Goal: Information Seeking & Learning: Learn about a topic

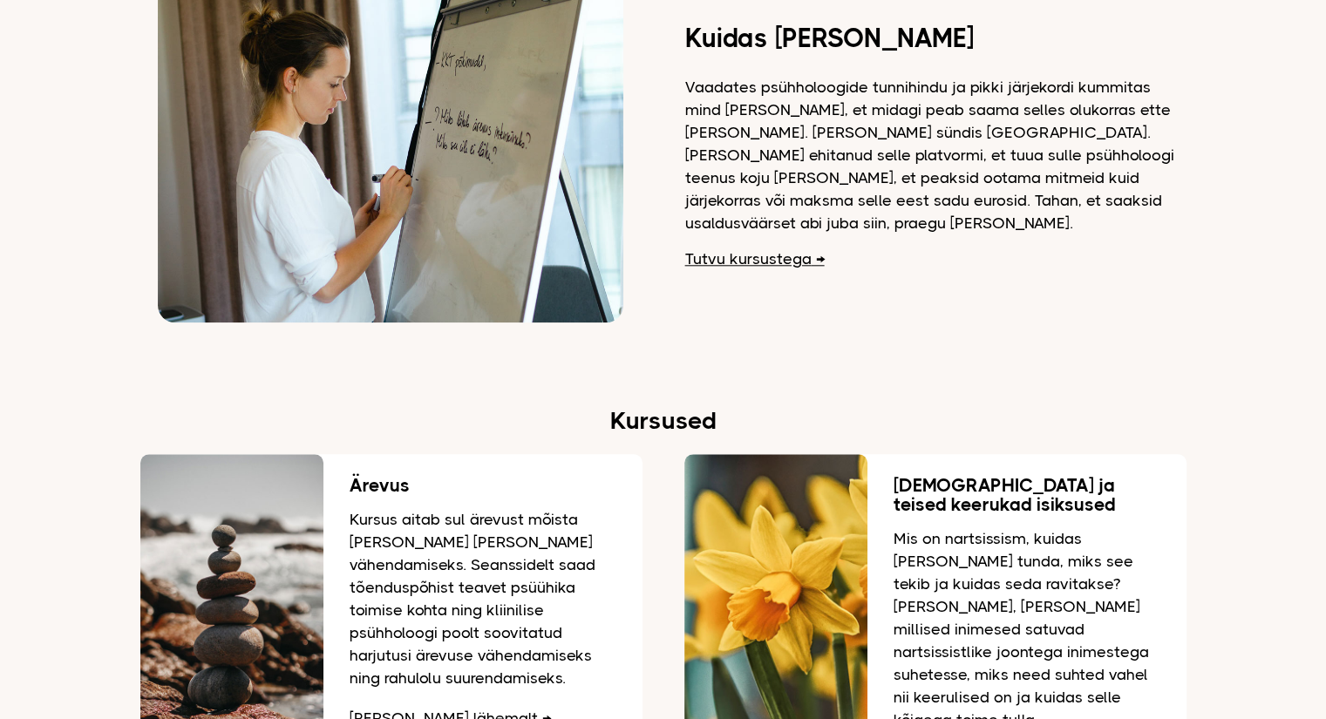
scroll to position [1569, 0]
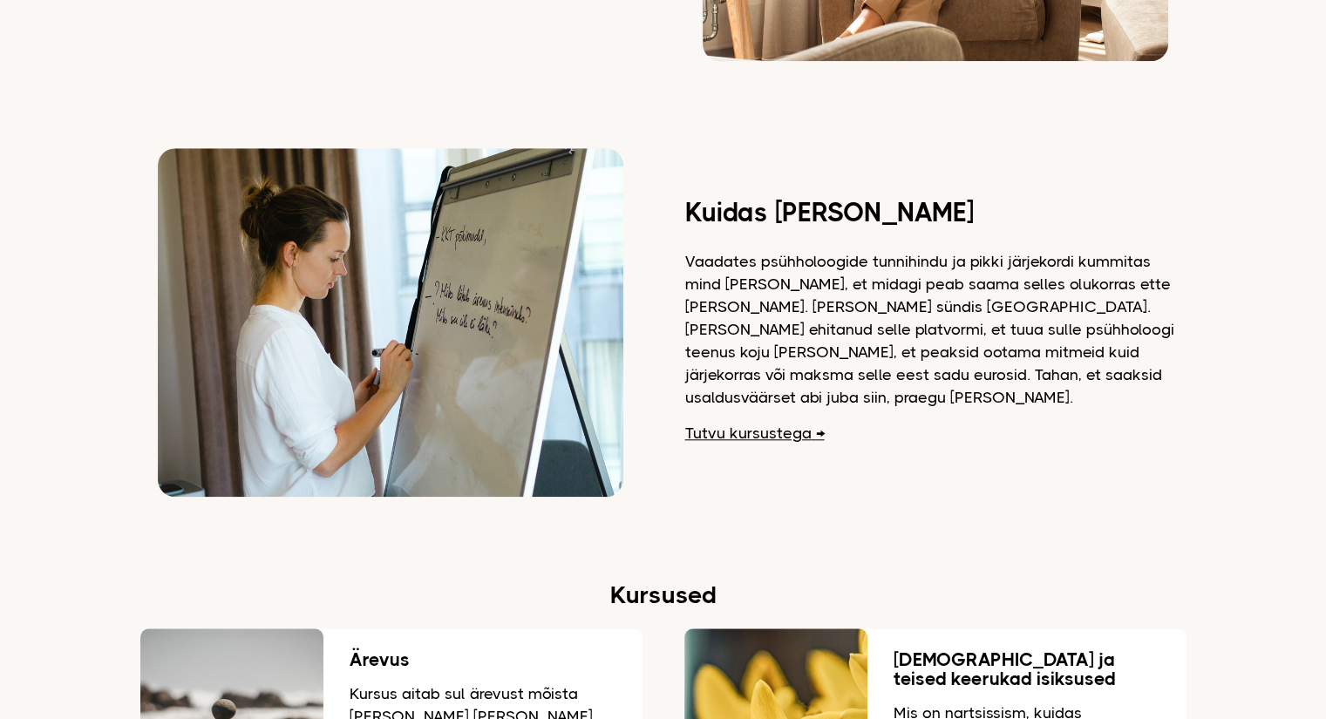
drag, startPoint x: 1153, startPoint y: 374, endPoint x: 702, endPoint y: 160, distance: 499.2
click at [702, 160] on div "Kuidas [PERSON_NAME] Vaadates psühholoogide tunnihindu ja pikki järjekordi kumm…" at bounding box center [663, 322] width 1046 height 349
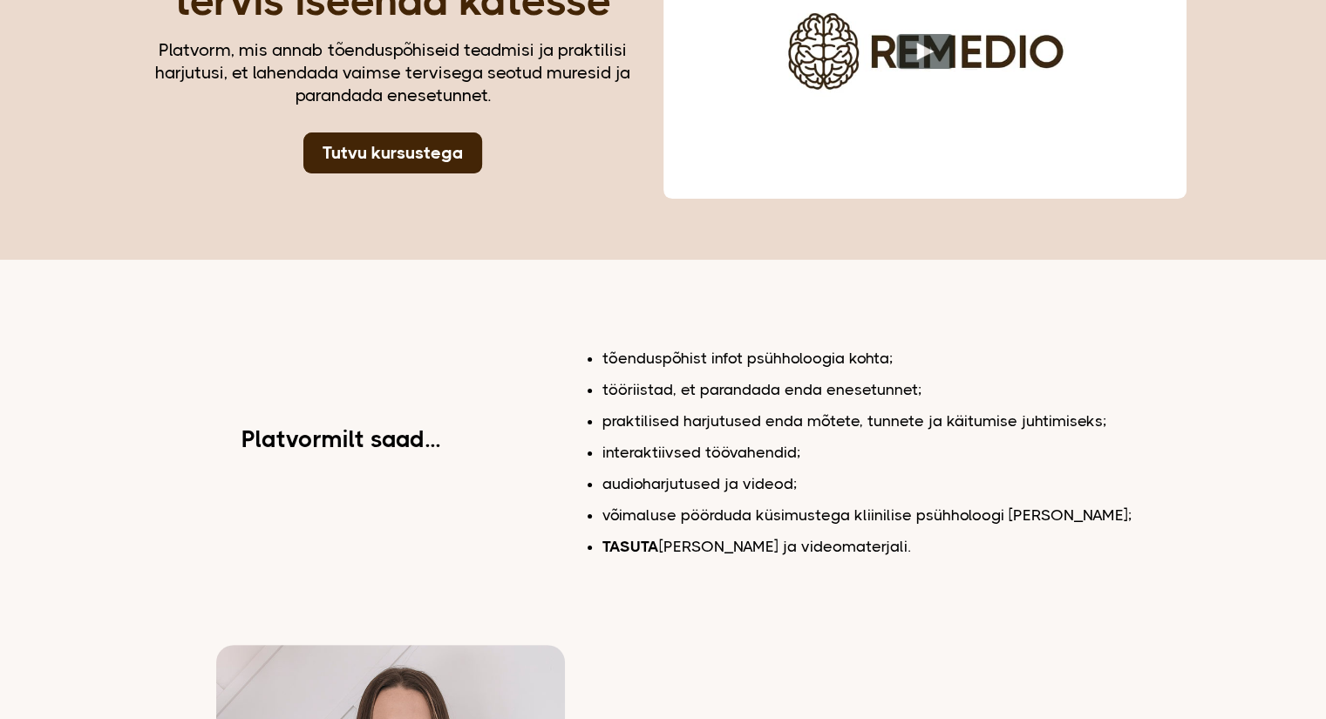
scroll to position [0, 0]
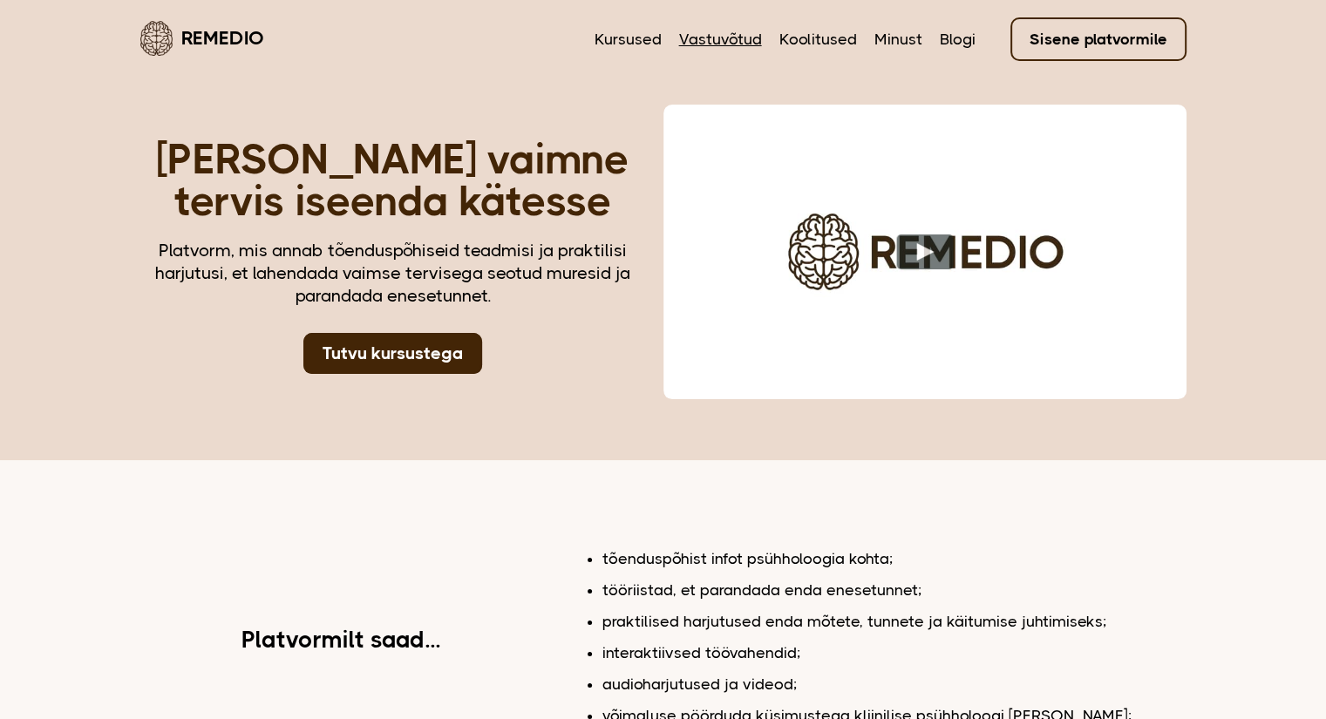
click at [717, 41] on link "Vastuvõtud" at bounding box center [720, 39] width 83 height 23
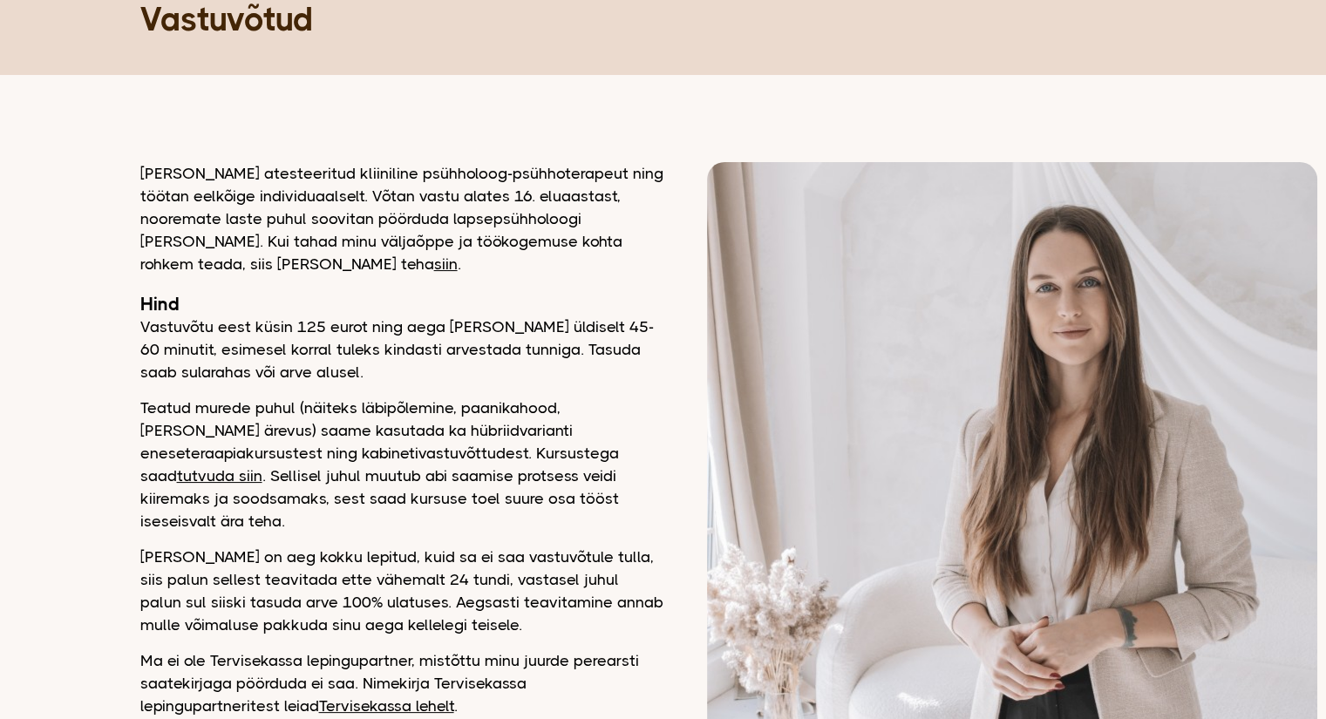
scroll to position [174, 0]
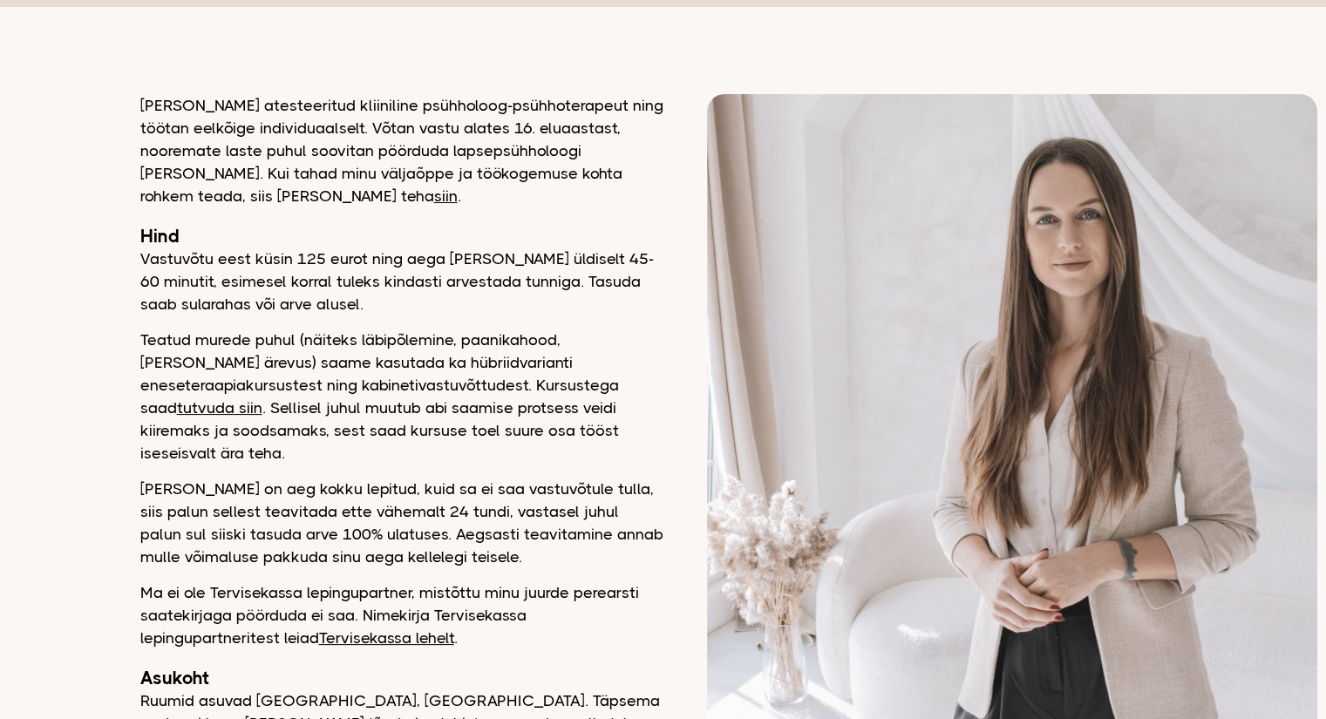
click at [364, 630] on link "Tervisekassa lehelt" at bounding box center [386, 638] width 135 height 17
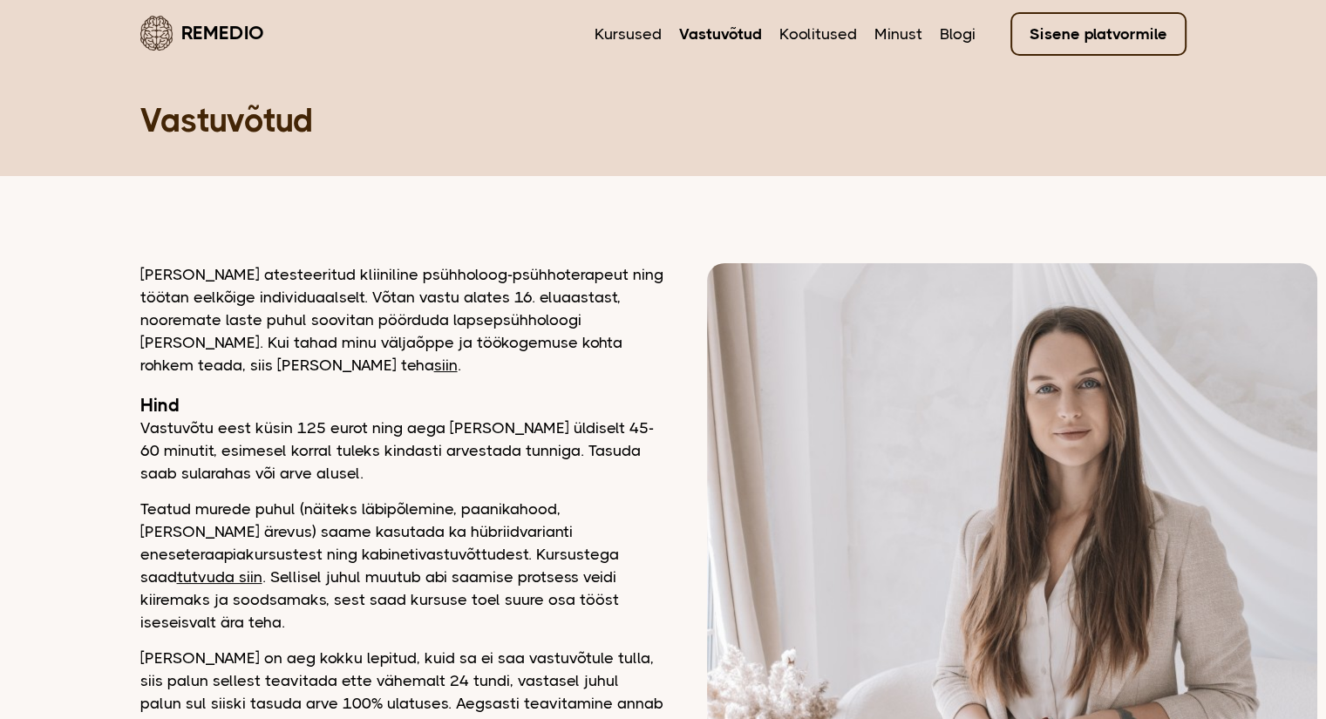
scroll to position [0, 0]
